Goal: Navigation & Orientation: Find specific page/section

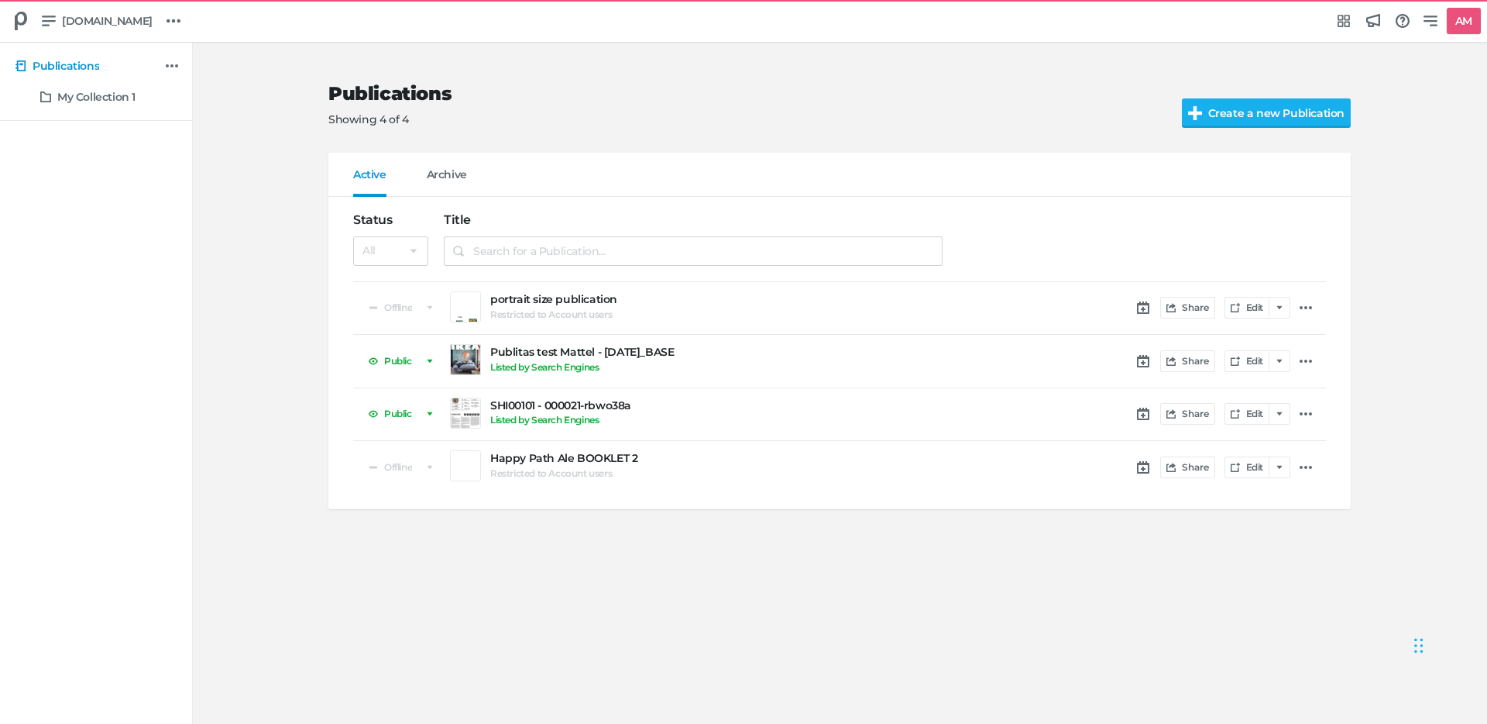
click at [985, 213] on div at bounding box center [1142, 239] width 368 height 84
click at [466, 361] on icon at bounding box center [465, 359] width 11 height 11
click at [468, 302] on icon at bounding box center [465, 306] width 11 height 11
click at [52, 16] on icon at bounding box center [49, 20] width 14 height 11
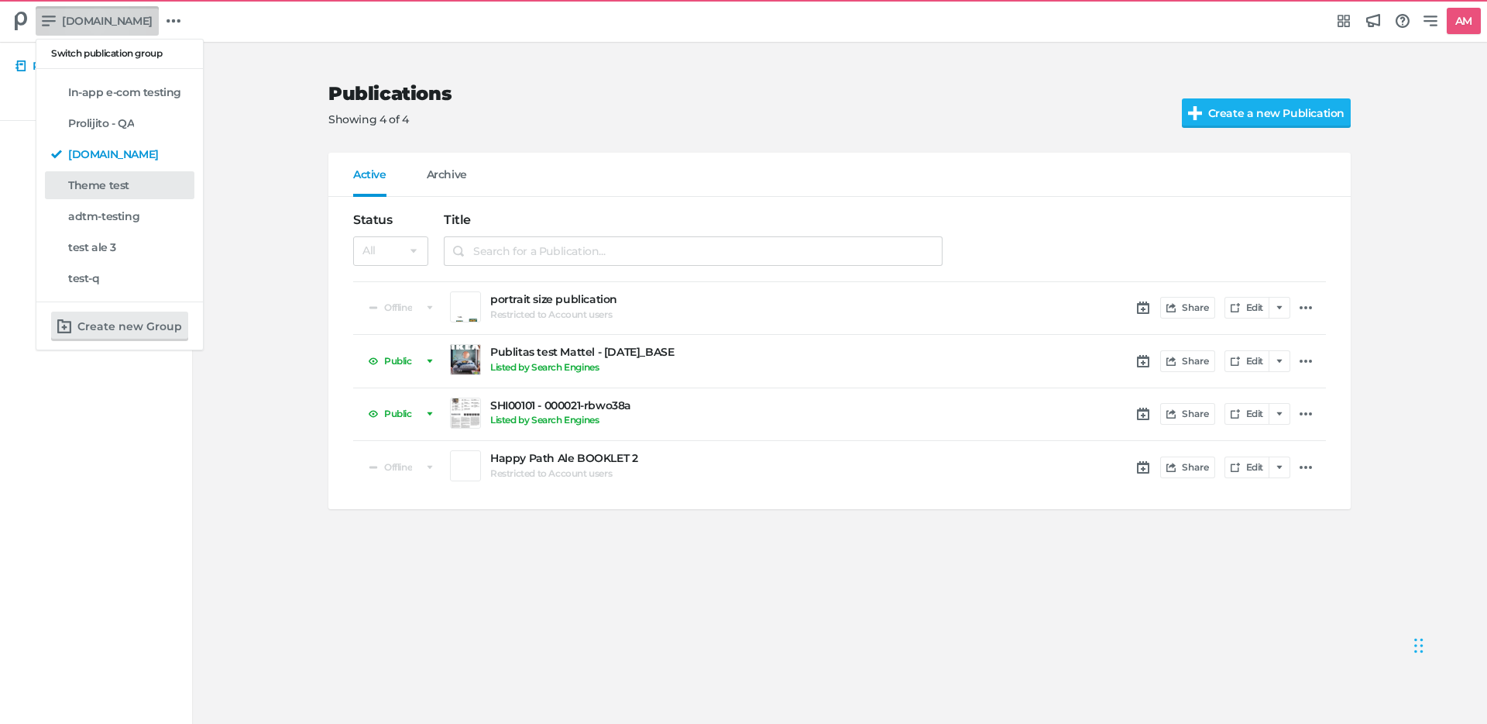
click at [101, 187] on h5 "Theme test" at bounding box center [98, 185] width 61 height 13
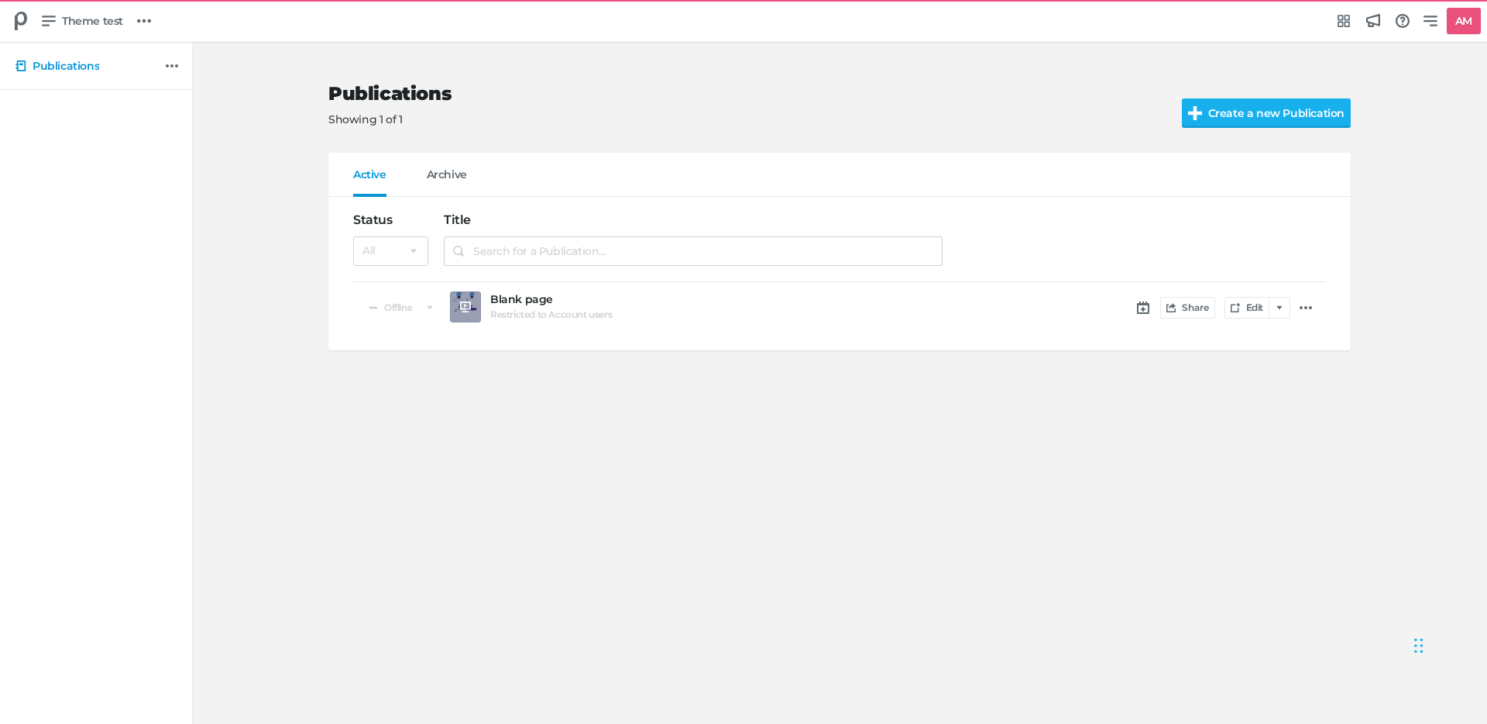
click at [466, 310] on icon at bounding box center [465, 306] width 11 height 11
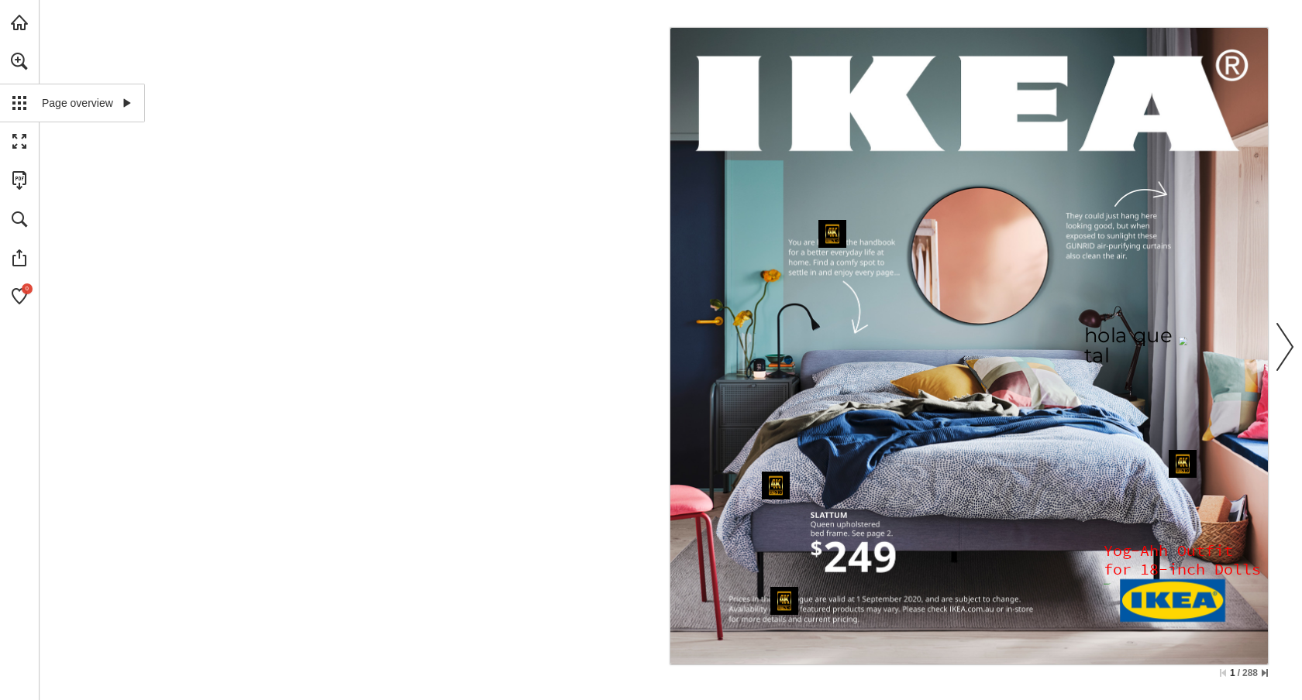
click at [26, 112] on link "Page overview" at bounding box center [72, 103] width 145 height 39
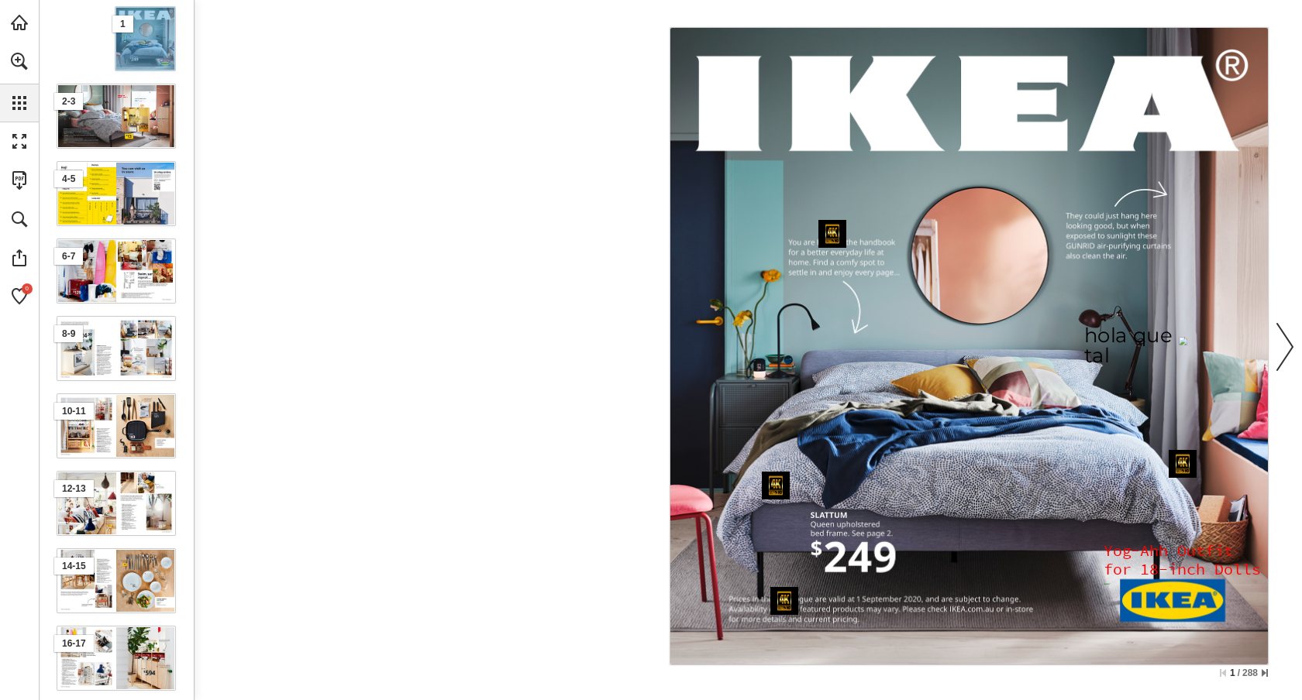
click at [1288, 286] on div "1 2-3 4-5 6-7 8-9 10-11 12-13 14-15 16-17" at bounding box center [670, 350] width 1263 height 700
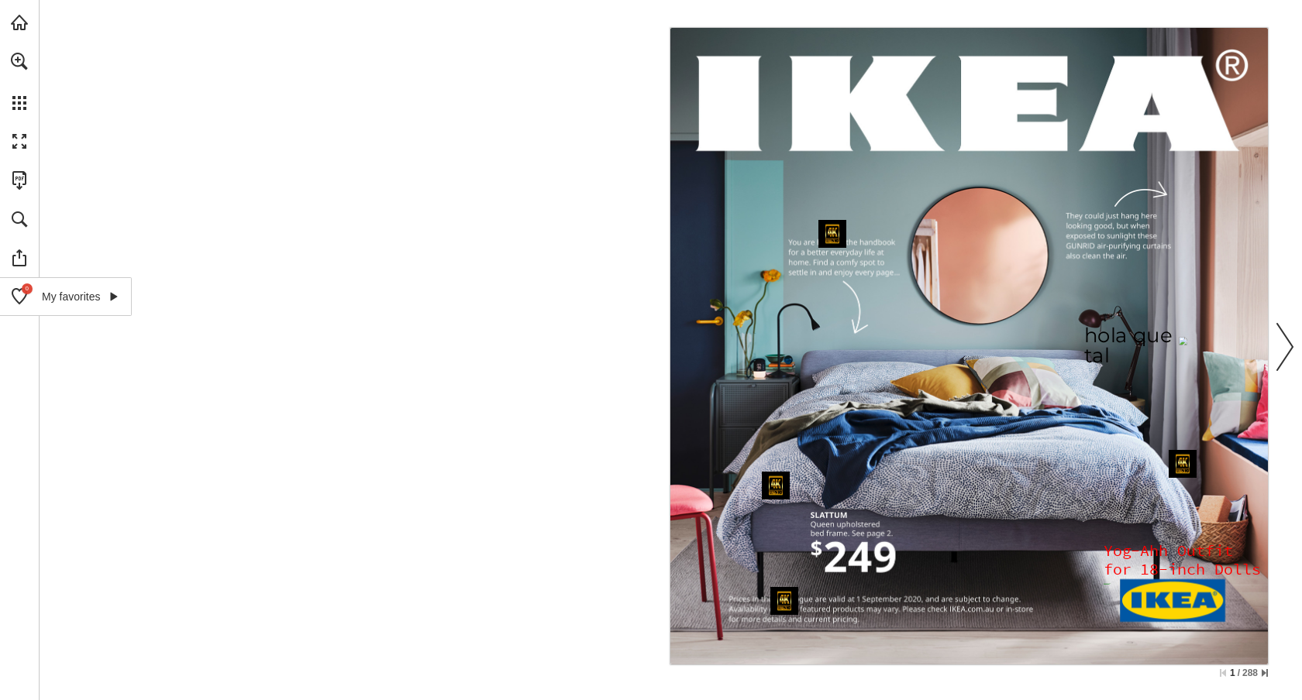
click at [24, 294] on link "My favorites" at bounding box center [66, 296] width 132 height 39
click at [459, 258] on div "1 2-3 4-5 6-7 8-9 10-11 12-13 14-15 16-17 My favorites share Share via WhatsApp…" at bounding box center [670, 350] width 1263 height 700
click at [889, 556] on nav "View image More info More info Go to page 10 Go to website Go to website" at bounding box center [968, 346] width 597 height 637
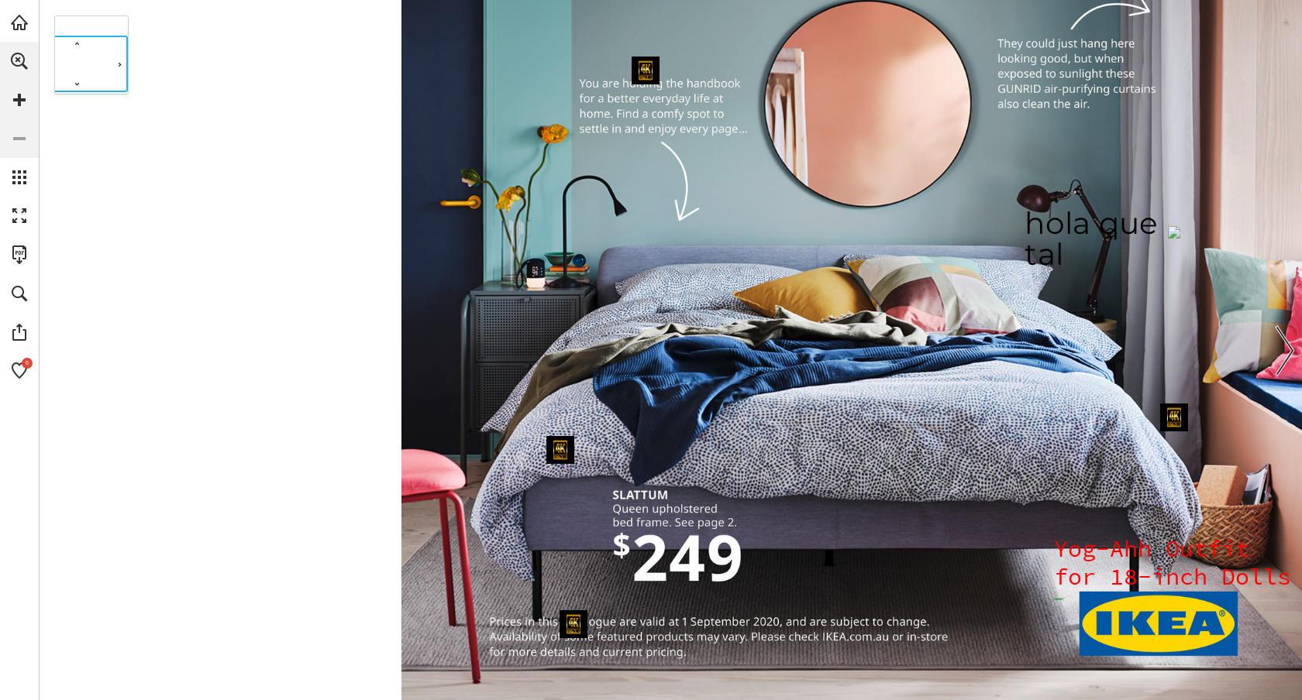
click at [680, 491] on nav "View image More info More info Go to page 10 Go to website Go to website" at bounding box center [851, 240] width 900 height 961
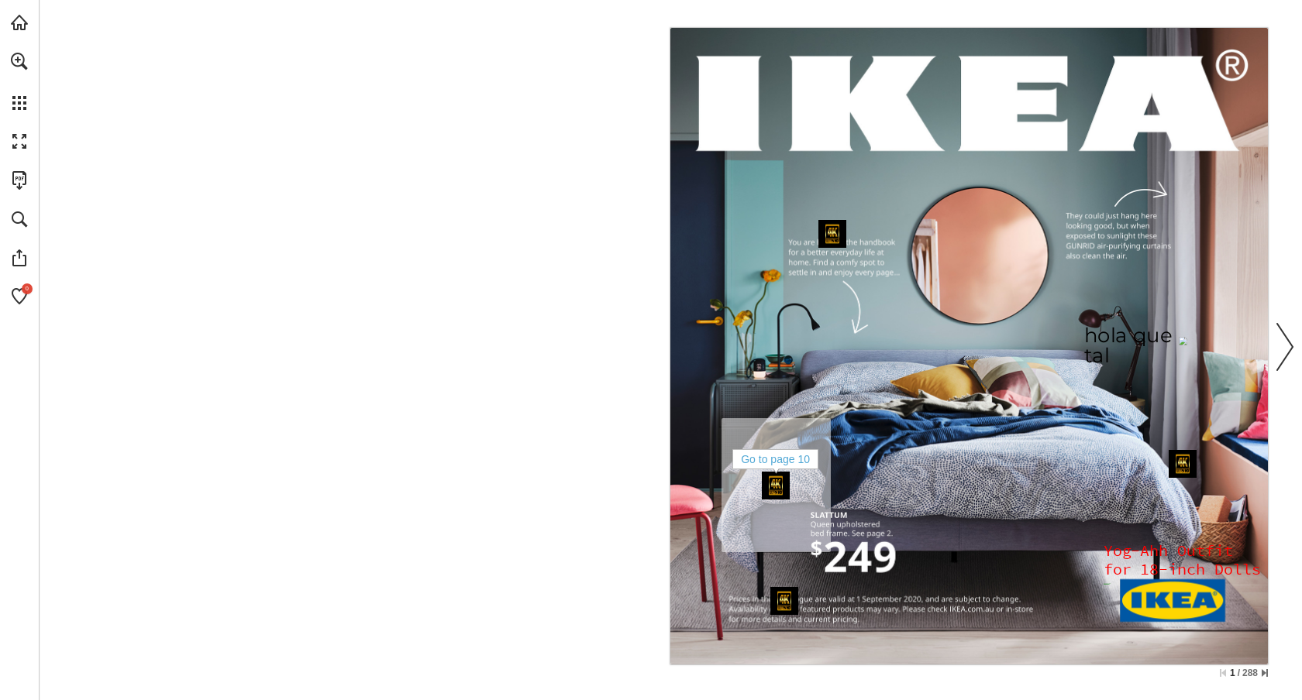
click at [789, 479] on div "Go to page 10" at bounding box center [775, 485] width 31 height 31
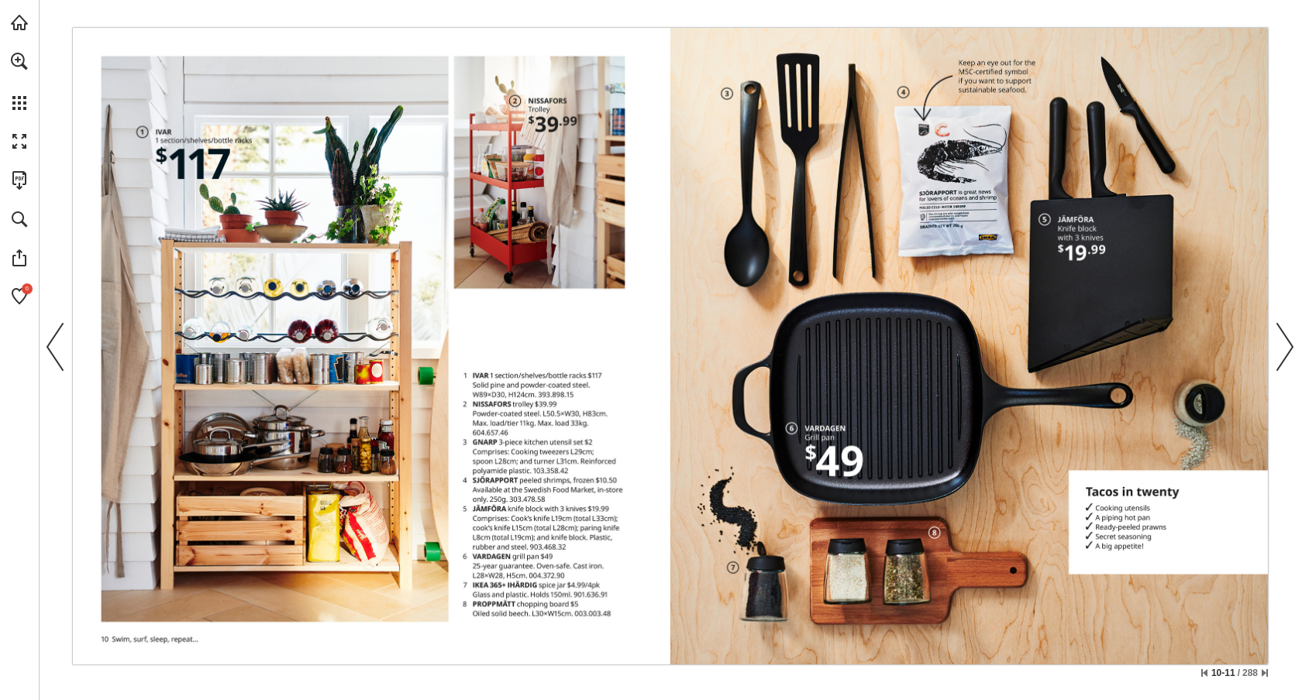
drag, startPoint x: 837, startPoint y: 480, endPoint x: 810, endPoint y: 458, distance: 34.7
click at [837, 480] on nav "Go to website Go to website Go to website Go to website Go to website Go to web…" at bounding box center [670, 346] width 1194 height 637
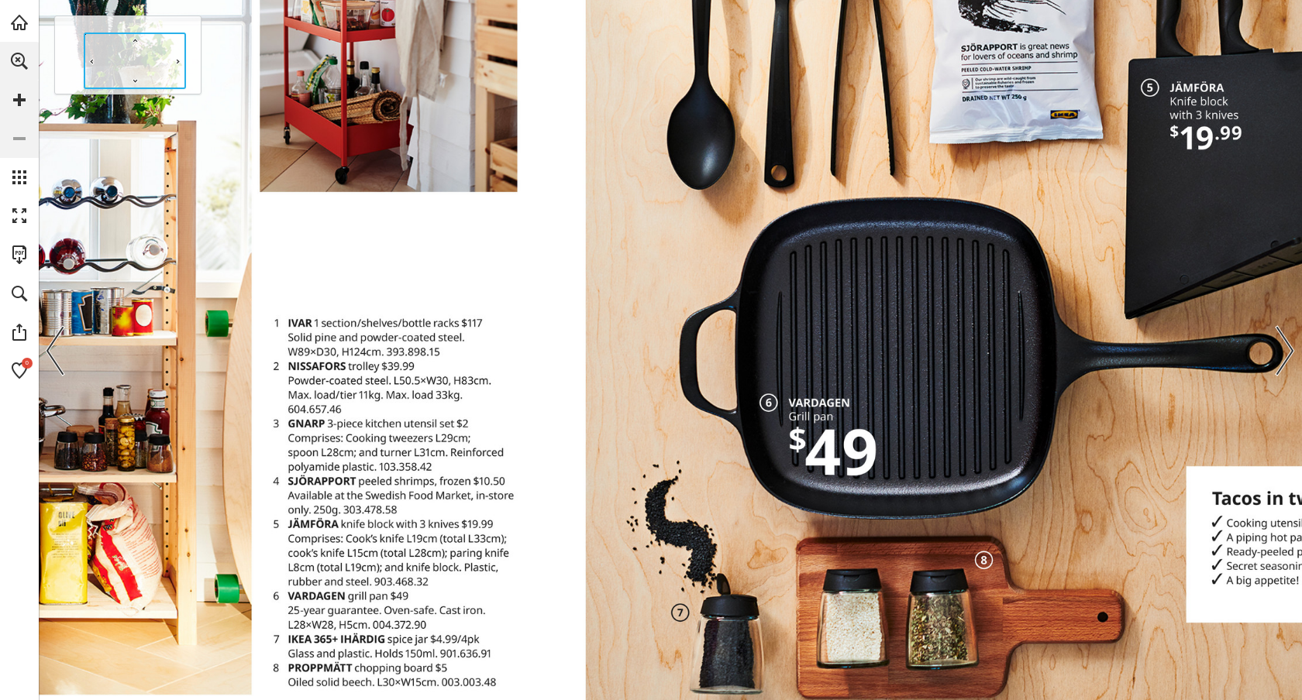
click at [861, 526] on nav "Go to website Go to website Go to website Go to website Go to website Go to web…" at bounding box center [585, 279] width 1800 height 961
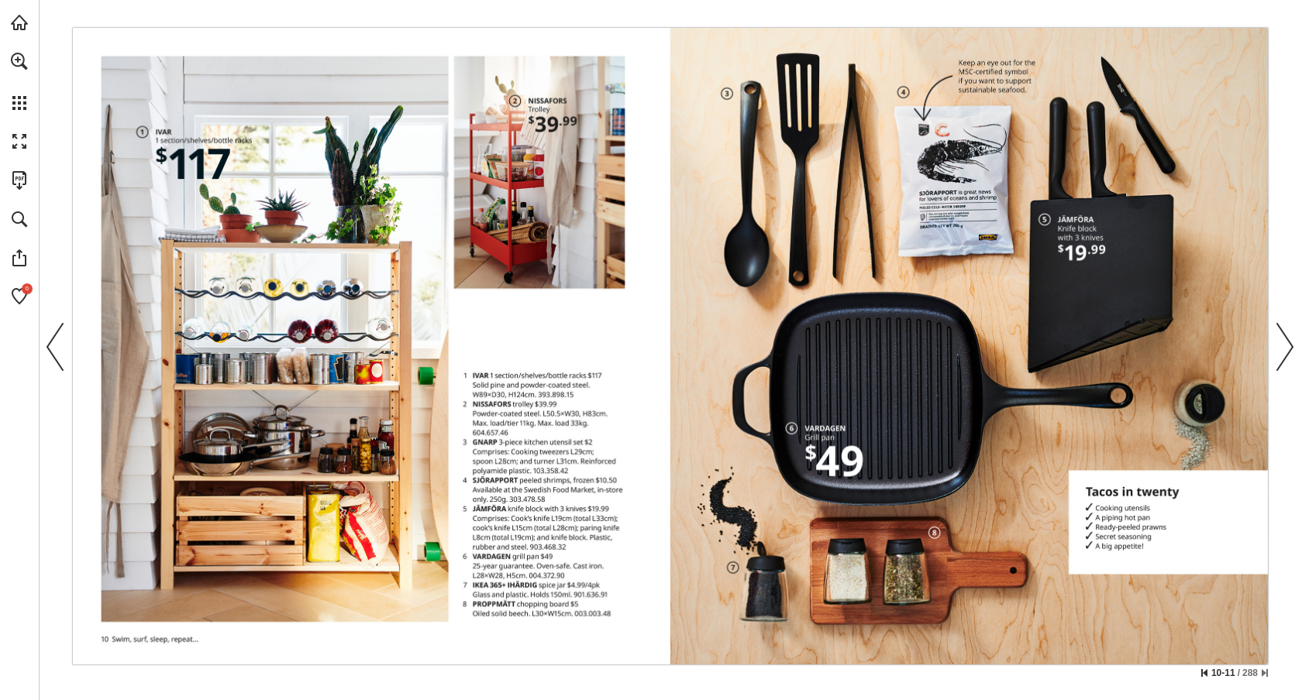
click at [1201, 673] on link "Skip to the first page" at bounding box center [1204, 673] width 6 height 8
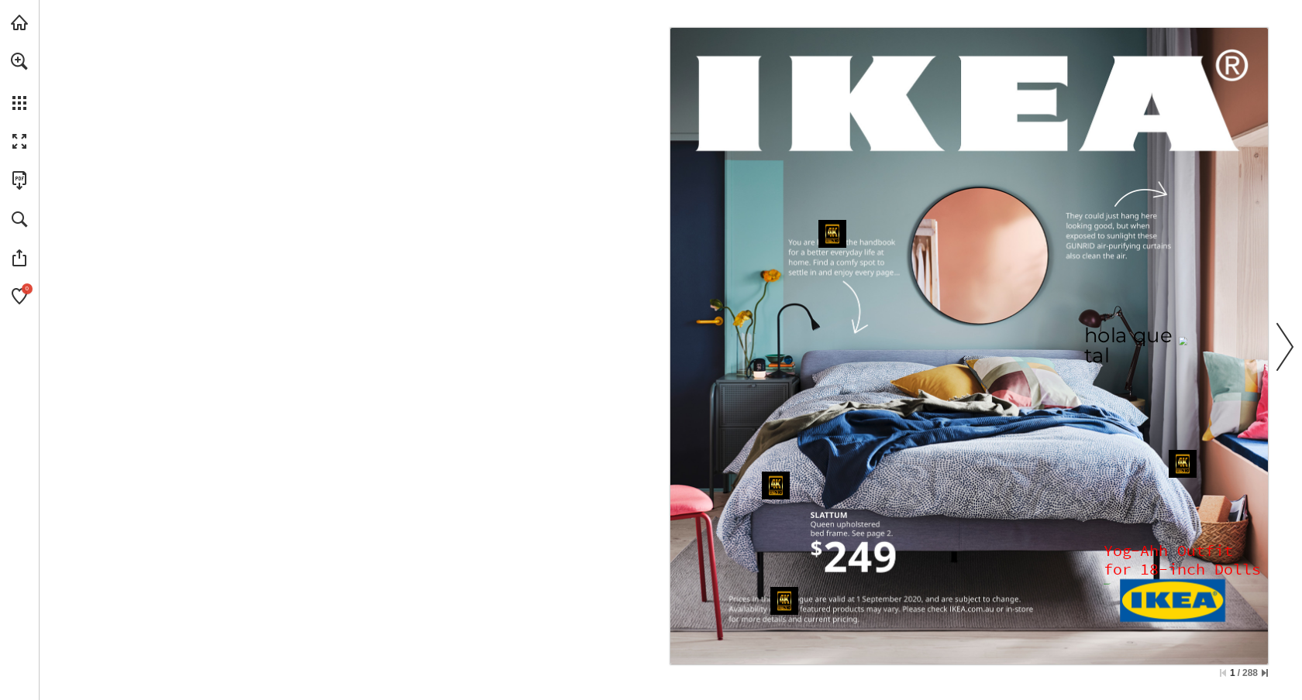
click at [837, 518] on nav "View image More info More info Go to page 10 Go to website Go to website" at bounding box center [968, 346] width 597 height 637
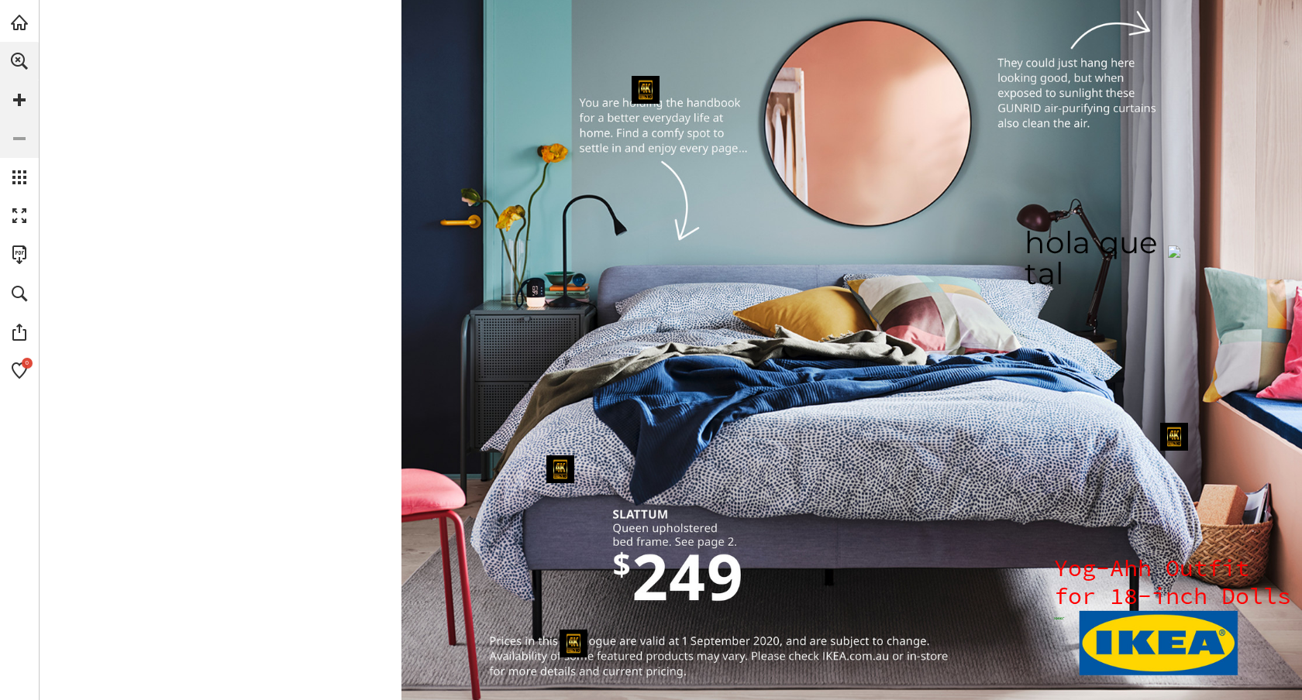
click at [837, 518] on nav "View image More info More info Go to page 10 Go to website Go to website" at bounding box center [851, 259] width 900 height 961
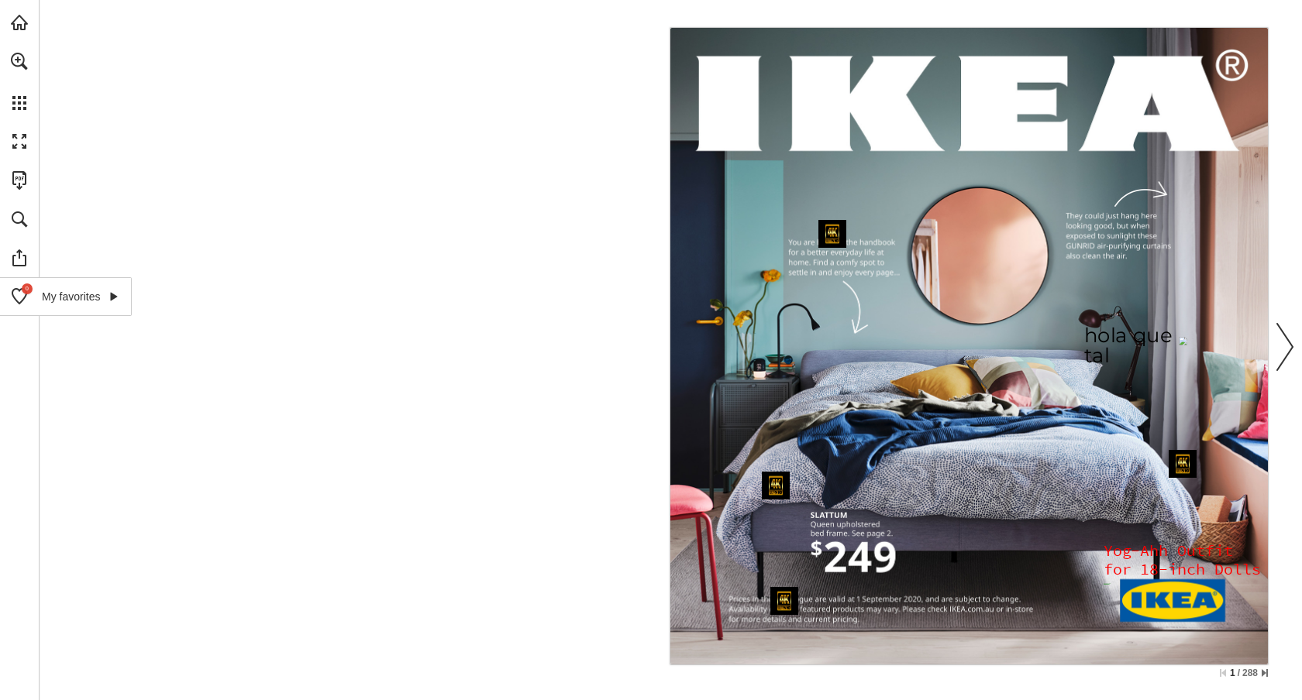
click at [26, 294] on link "My favorites" at bounding box center [66, 296] width 132 height 39
click at [26, 290] on link "My favorites" at bounding box center [66, 296] width 132 height 39
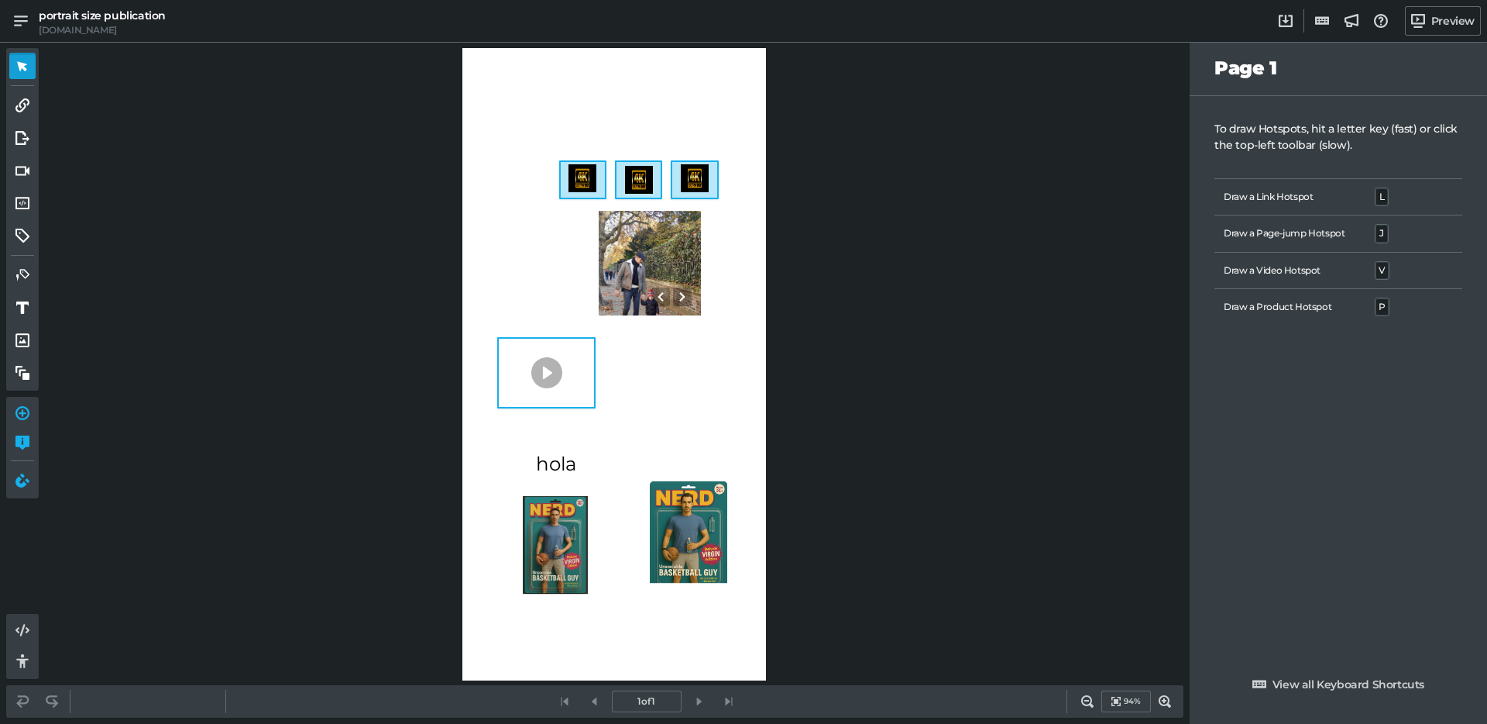
click at [522, 273] on div "0 0 hola 0 0 0 0 0 0 0" at bounding box center [614, 364] width 304 height 632
click at [22, 20] on icon at bounding box center [21, 20] width 14 height 11
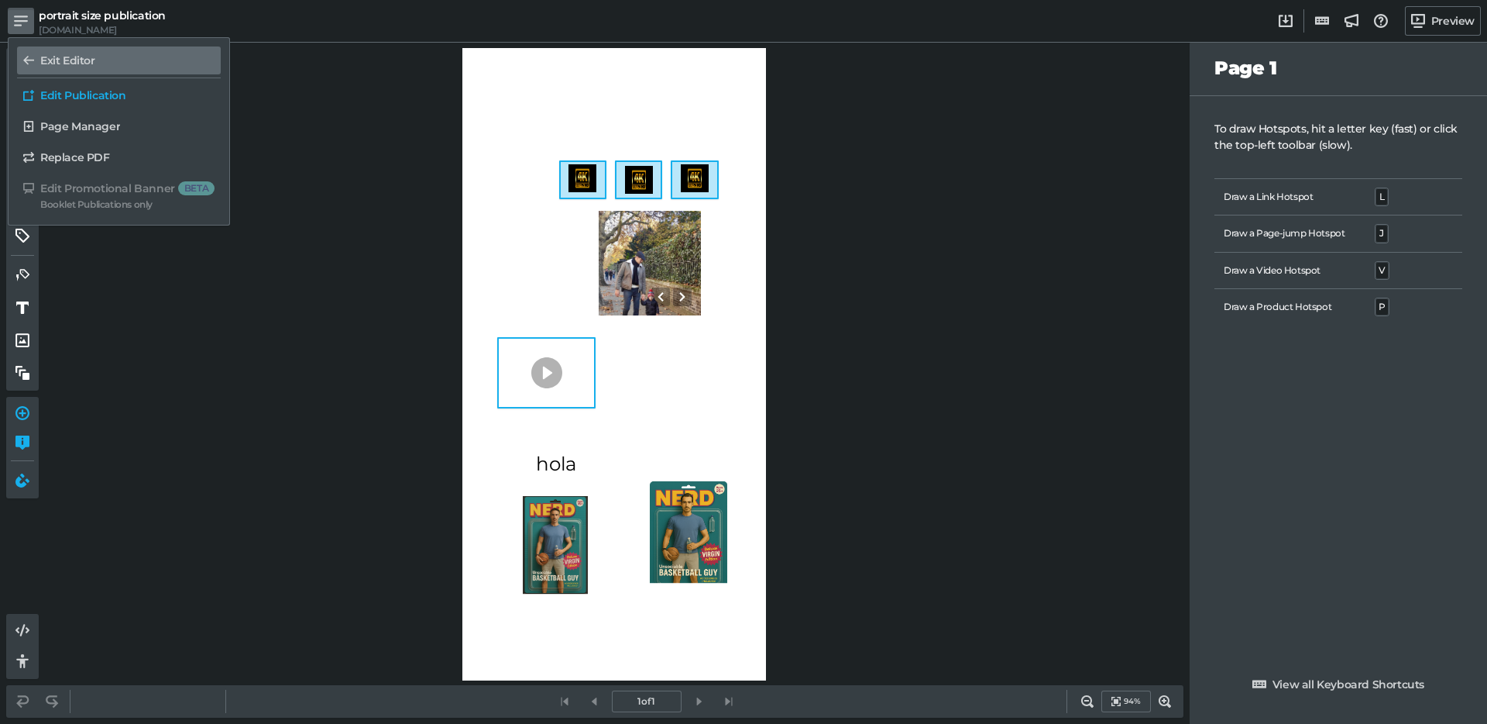
click at [89, 67] on div "Exit Editor" at bounding box center [127, 60] width 174 height 15
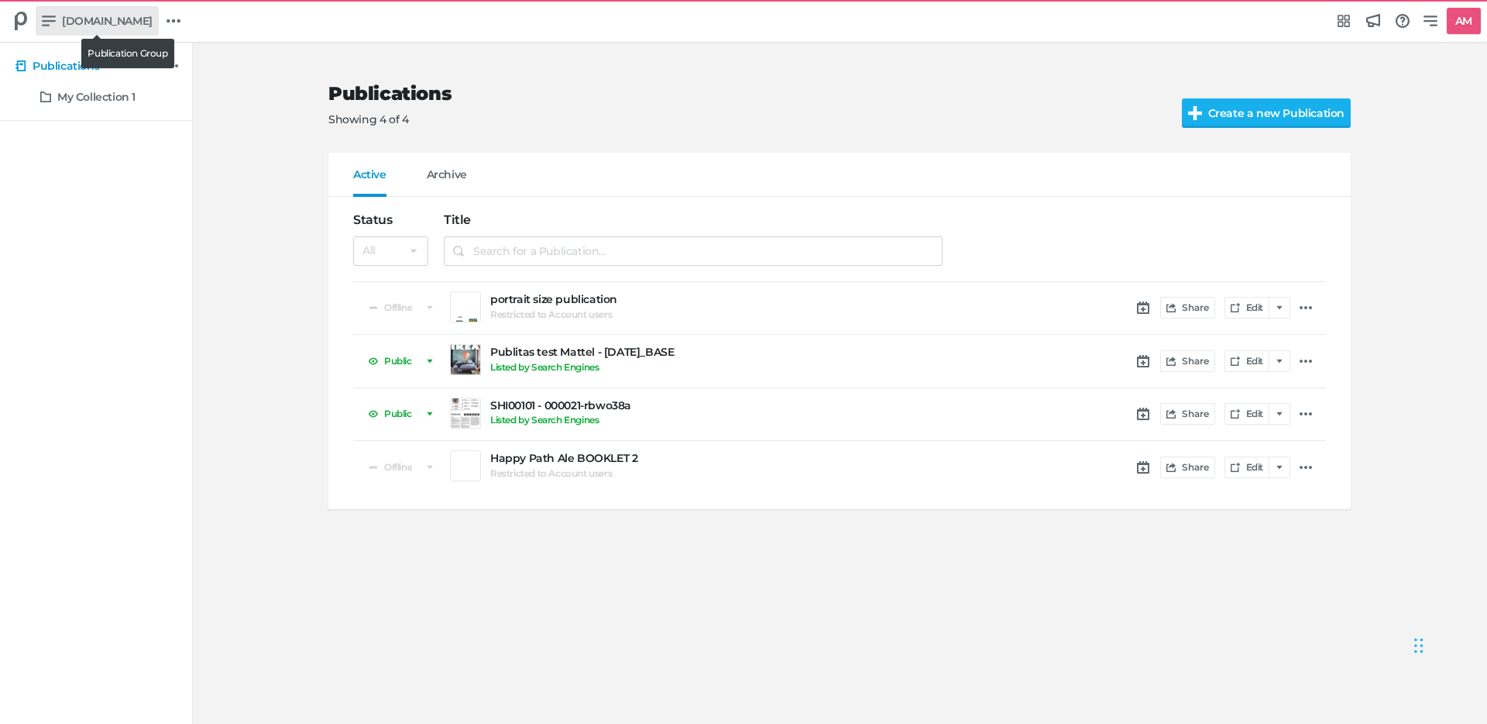
click at [84, 22] on span "Publitas.com" at bounding box center [107, 20] width 91 height 17
